Goal: Task Accomplishment & Management: Manage account settings

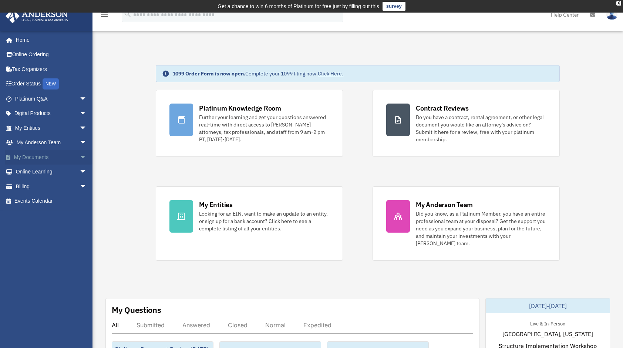
click at [34, 157] on link "My Documents arrow_drop_down" at bounding box center [51, 157] width 93 height 15
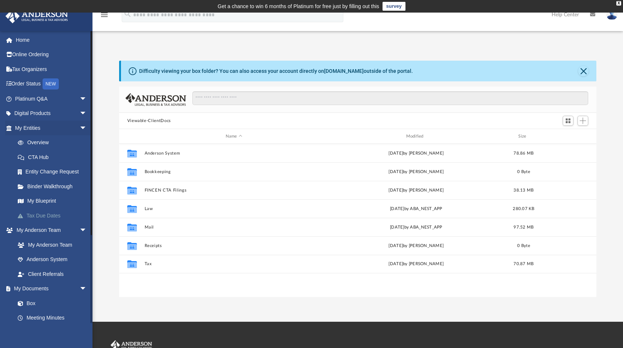
scroll to position [162, 471]
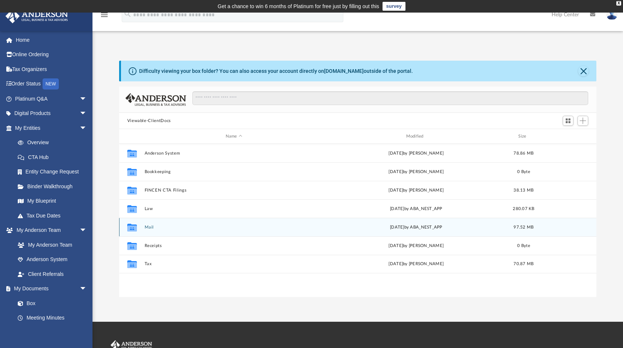
click at [397, 228] on span "[DATE]" at bounding box center [397, 227] width 14 height 4
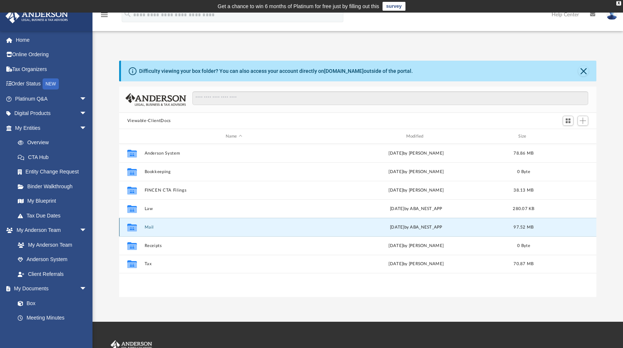
click at [150, 226] on button "Mail" at bounding box center [233, 227] width 179 height 5
click at [420, 230] on div "[DATE] by ABA_NEST_APP" at bounding box center [416, 227] width 179 height 7
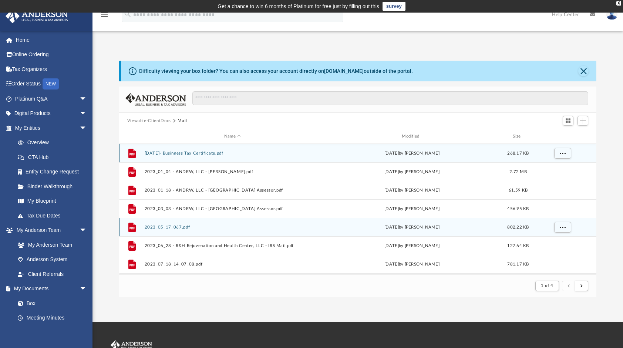
scroll to position [6, 6]
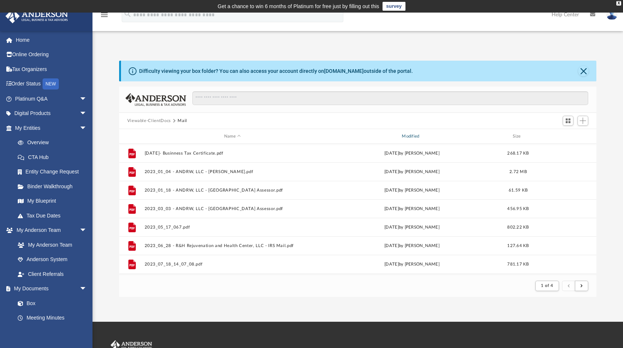
drag, startPoint x: 149, startPoint y: 224, endPoint x: 441, endPoint y: 133, distance: 306.9
click at [441, 133] on div "Name Modified Size" at bounding box center [357, 136] width 477 height 15
click at [410, 135] on div "Modified" at bounding box center [412, 136] width 176 height 7
click at [413, 135] on div "Modified" at bounding box center [412, 136] width 176 height 7
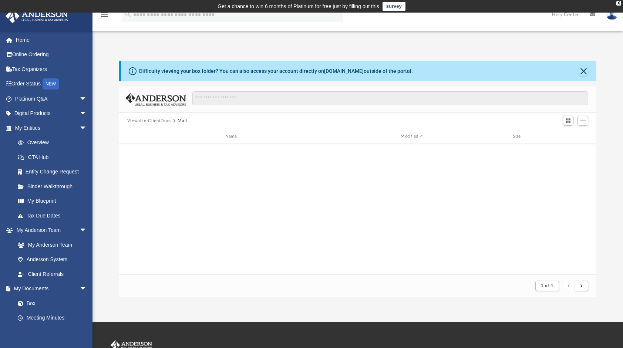
scroll to position [0, 0]
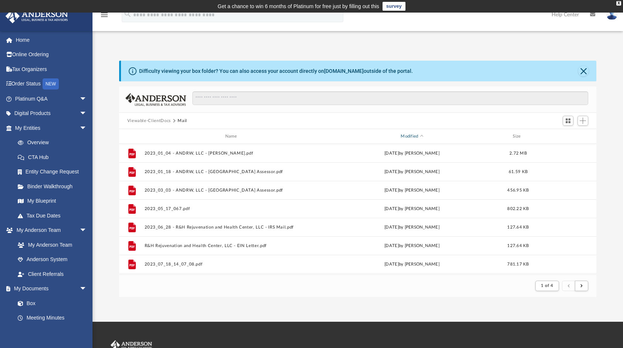
click at [421, 134] on div "Modified" at bounding box center [412, 136] width 176 height 7
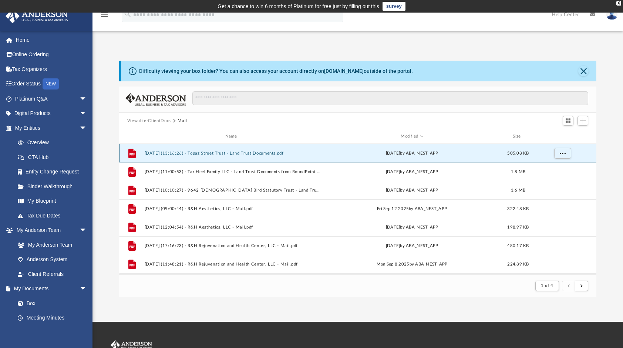
click at [243, 153] on button "[DATE] (13:16:26) - Topaz Street Trust - Land Trust Documents.pdf" at bounding box center [232, 153] width 176 height 5
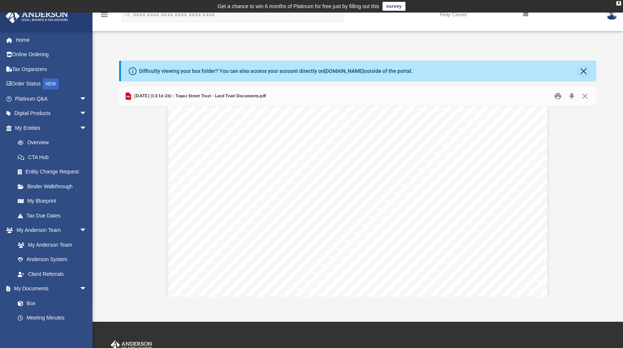
scroll to position [296, 0]
click at [581, 71] on button "Close" at bounding box center [583, 71] width 10 height 10
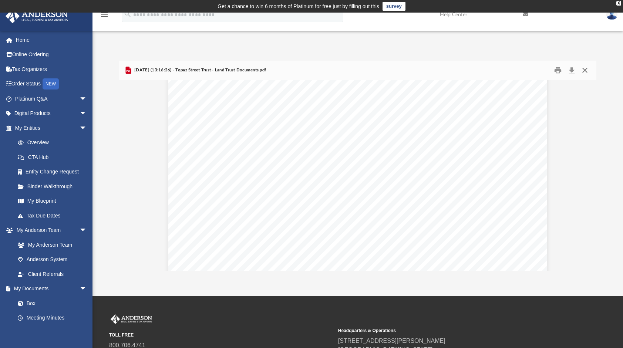
click at [583, 71] on button "Close" at bounding box center [584, 70] width 13 height 11
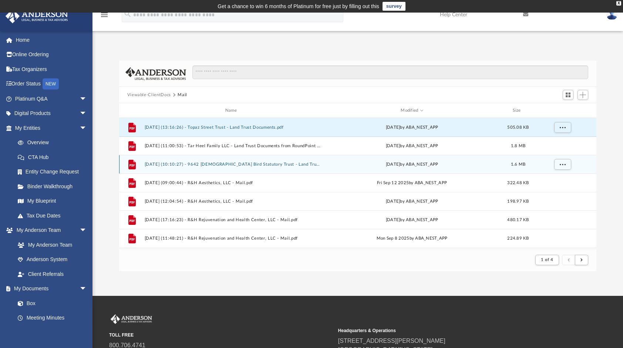
click at [304, 165] on button "[DATE] (10:10:27) - 9642 [DEMOGRAPHIC_DATA] Bird Statutory Trust - Land Trust D…" at bounding box center [232, 164] width 176 height 5
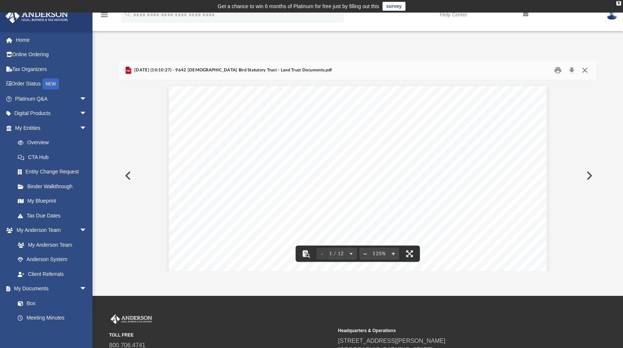
click at [585, 71] on button "Close" at bounding box center [584, 70] width 13 height 11
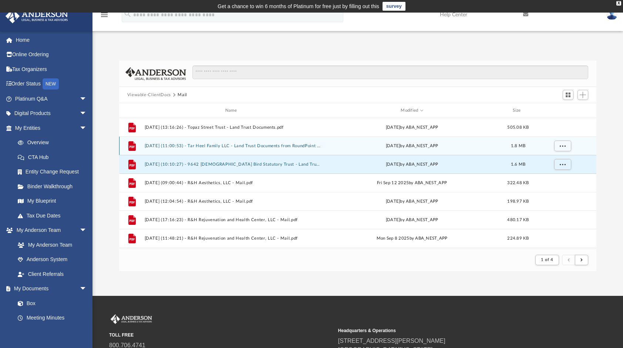
click at [303, 148] on button "[DATE] (11:00:53) - Tar Heel Family LLC - Land Trust Documents from RoundPoint …" at bounding box center [232, 145] width 176 height 5
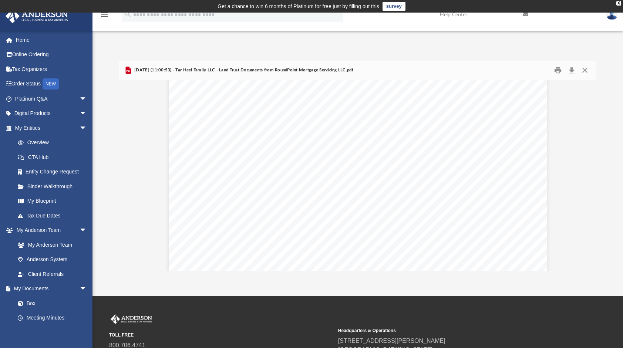
scroll to position [0, 0]
